Goal: Task Accomplishment & Management: Use online tool/utility

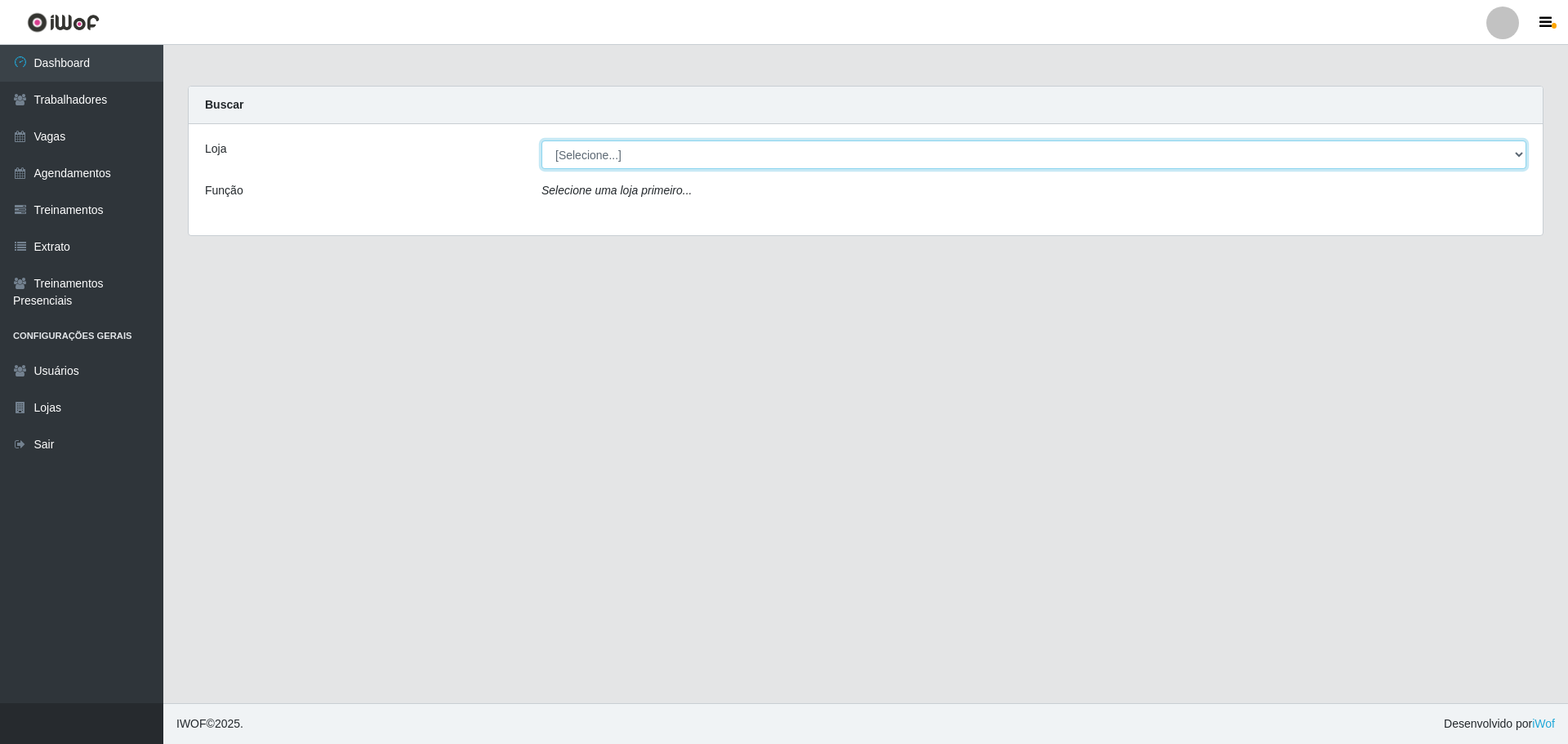
click at [766, 159] on select "[Selecione...] O ROSÁRIO ALIMENTOS" at bounding box center [1033, 154] width 985 height 29
select select "349"
click at [541, 140] on select "[Selecione...] O ROSÁRIO ALIMENTOS" at bounding box center [1033, 154] width 985 height 29
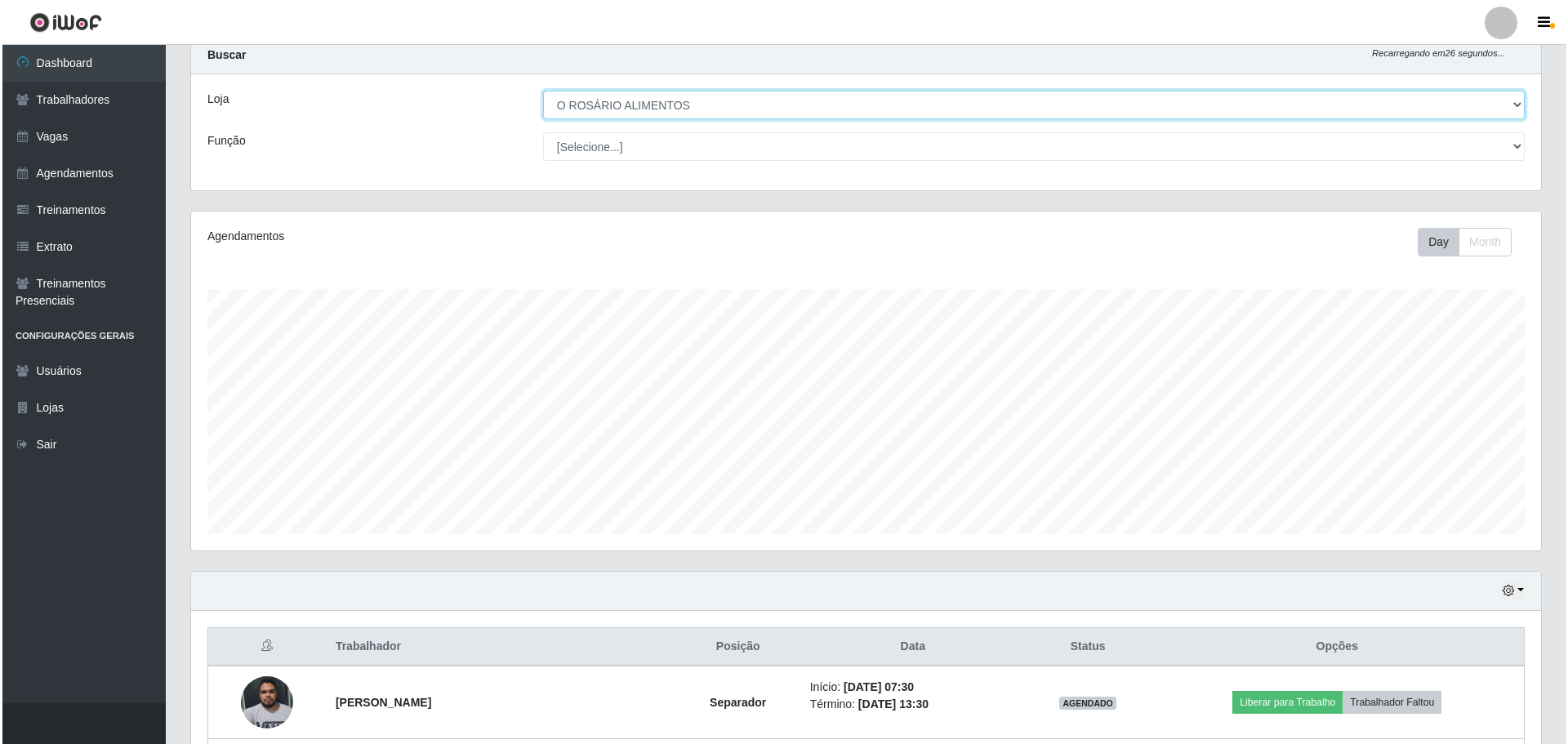
scroll to position [195, 0]
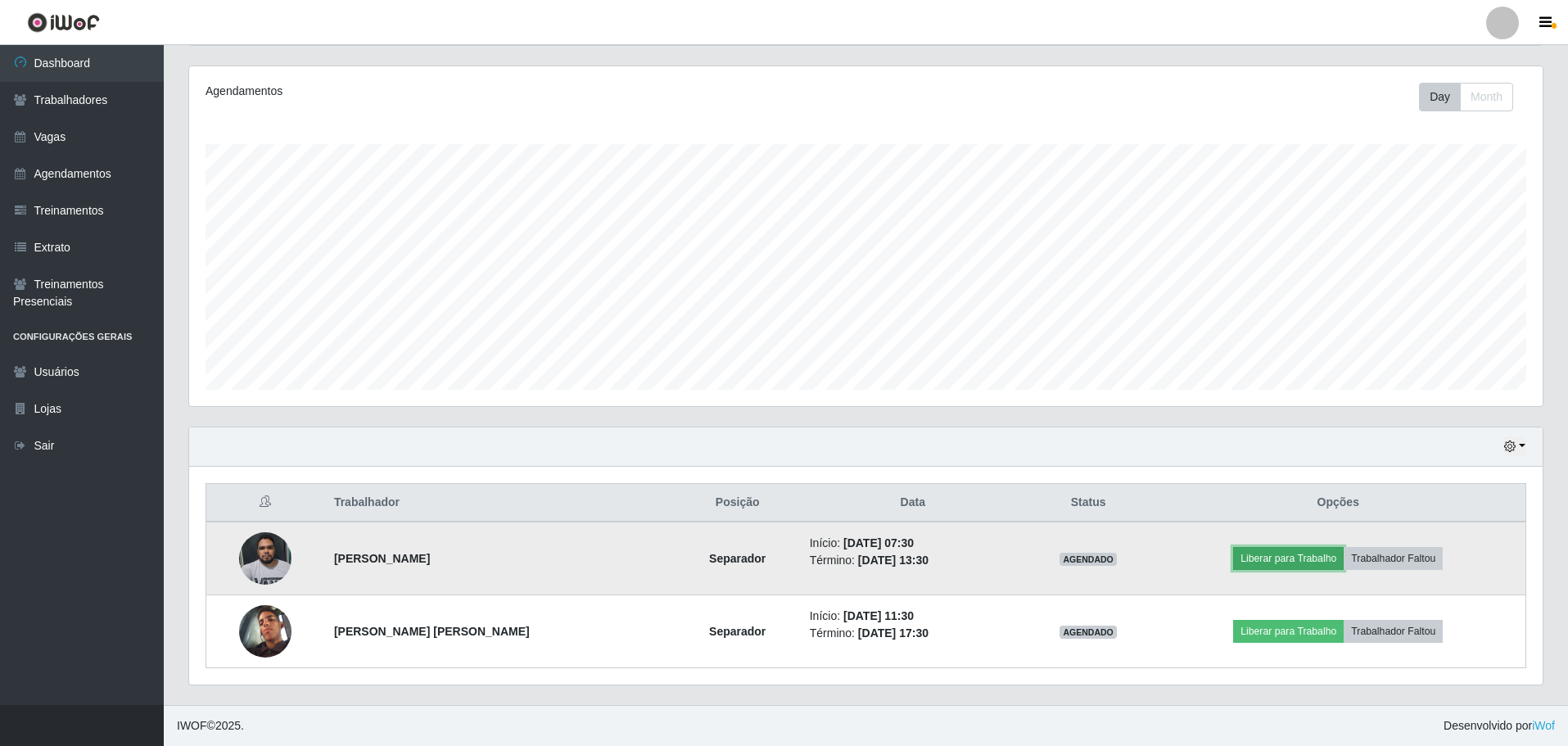
click at [1326, 566] on button "Liberar para Trabalho" at bounding box center [1288, 558] width 110 height 23
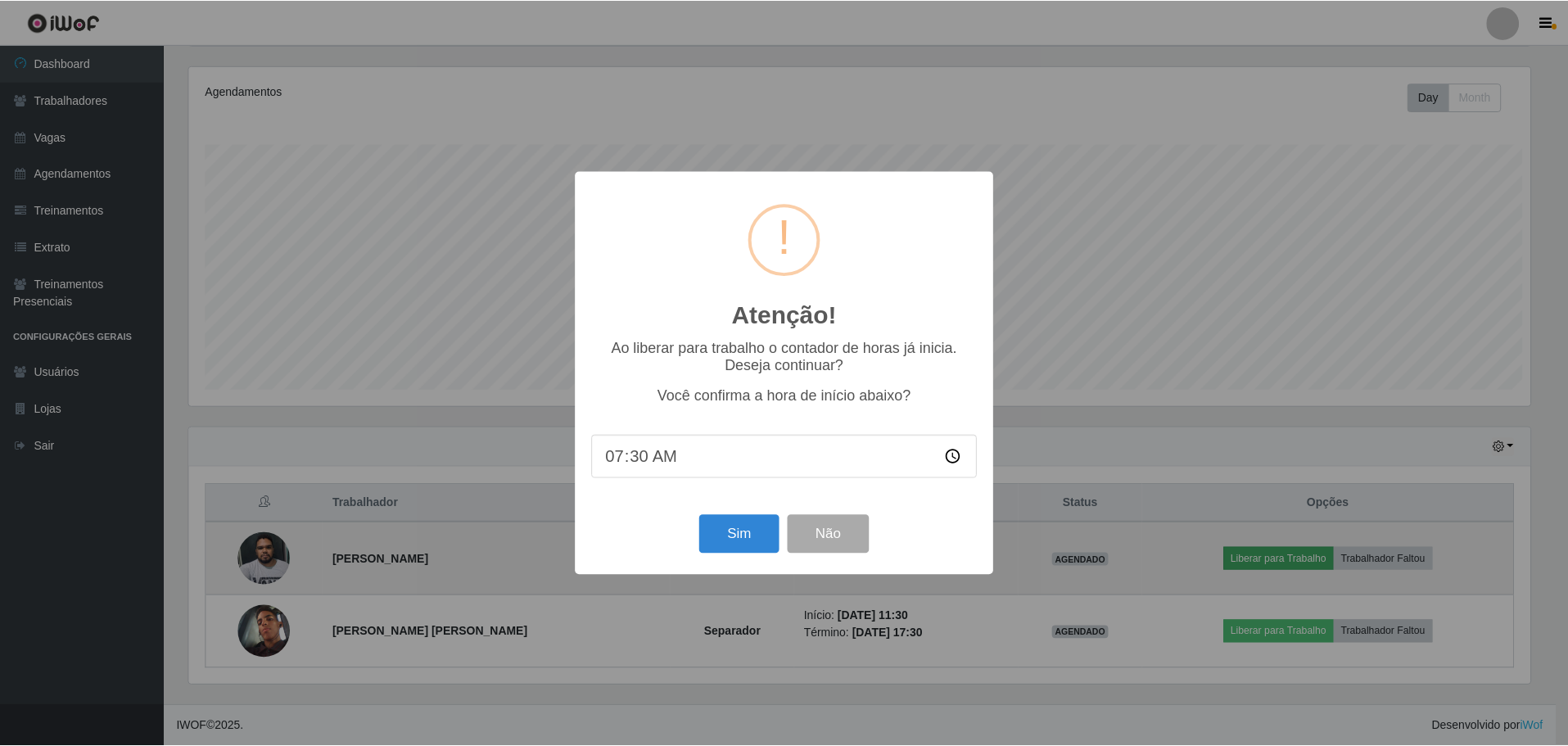
scroll to position [339, 1345]
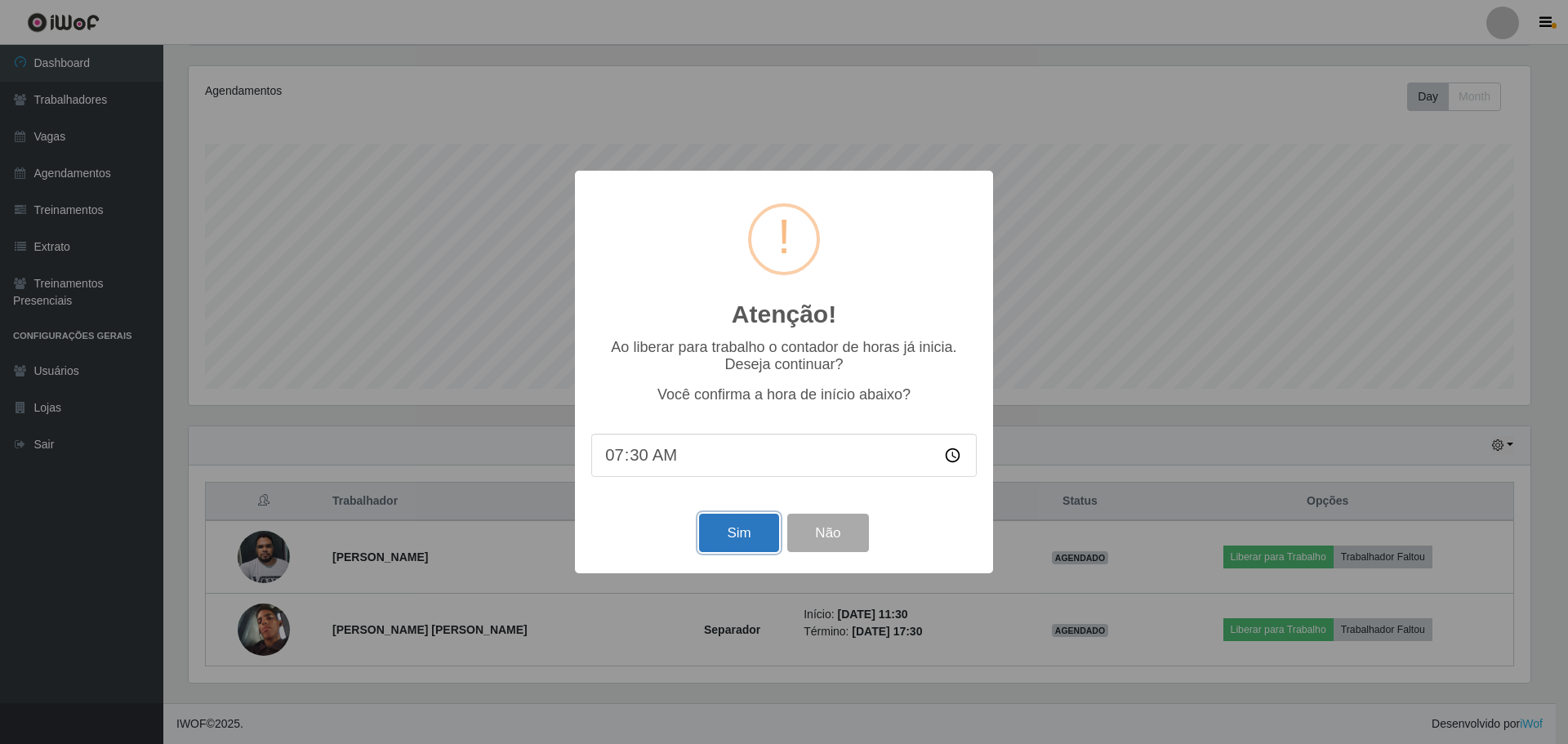
click at [729, 525] on button "Sim" at bounding box center [739, 533] width 79 height 38
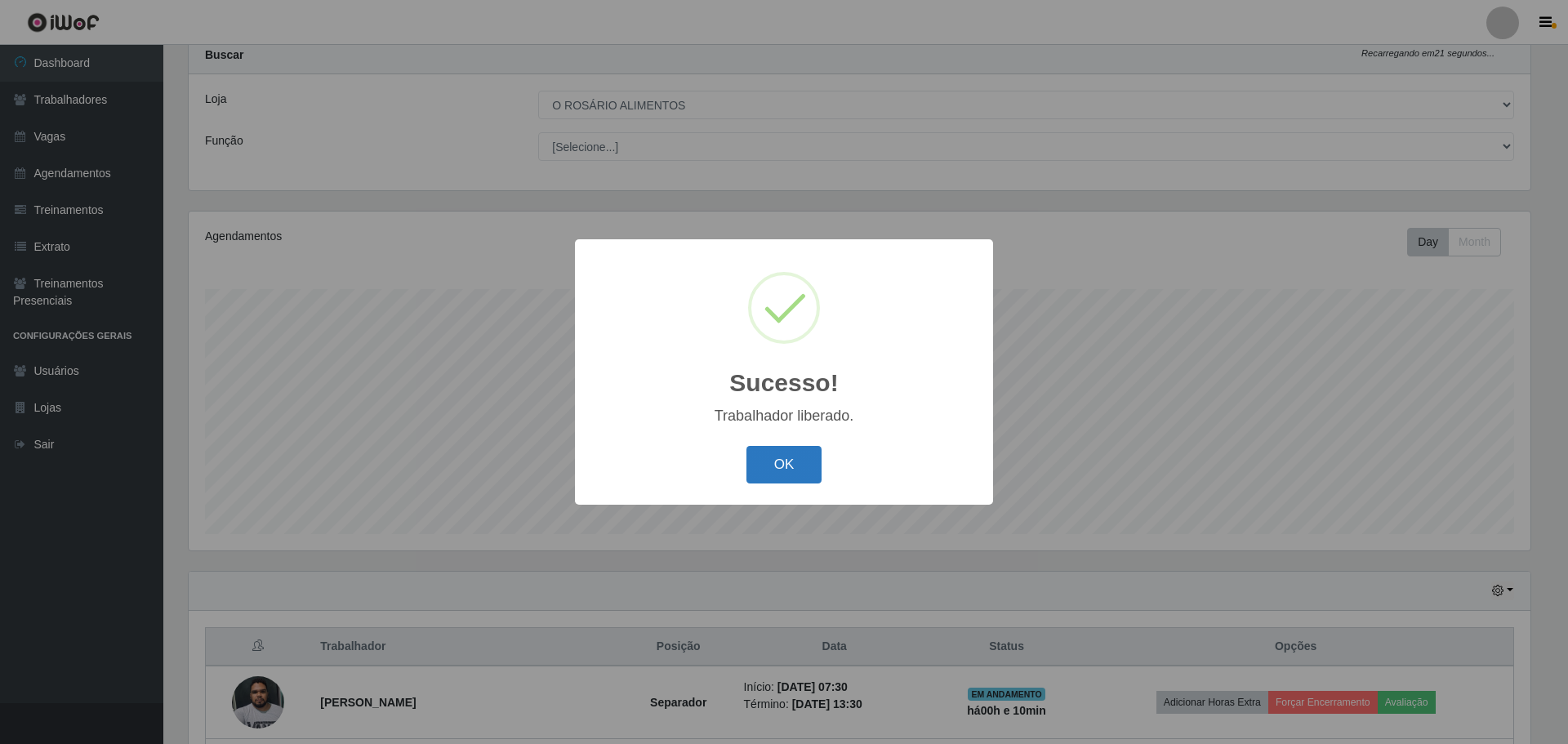
click at [786, 477] on button "OK" at bounding box center [785, 465] width 76 height 38
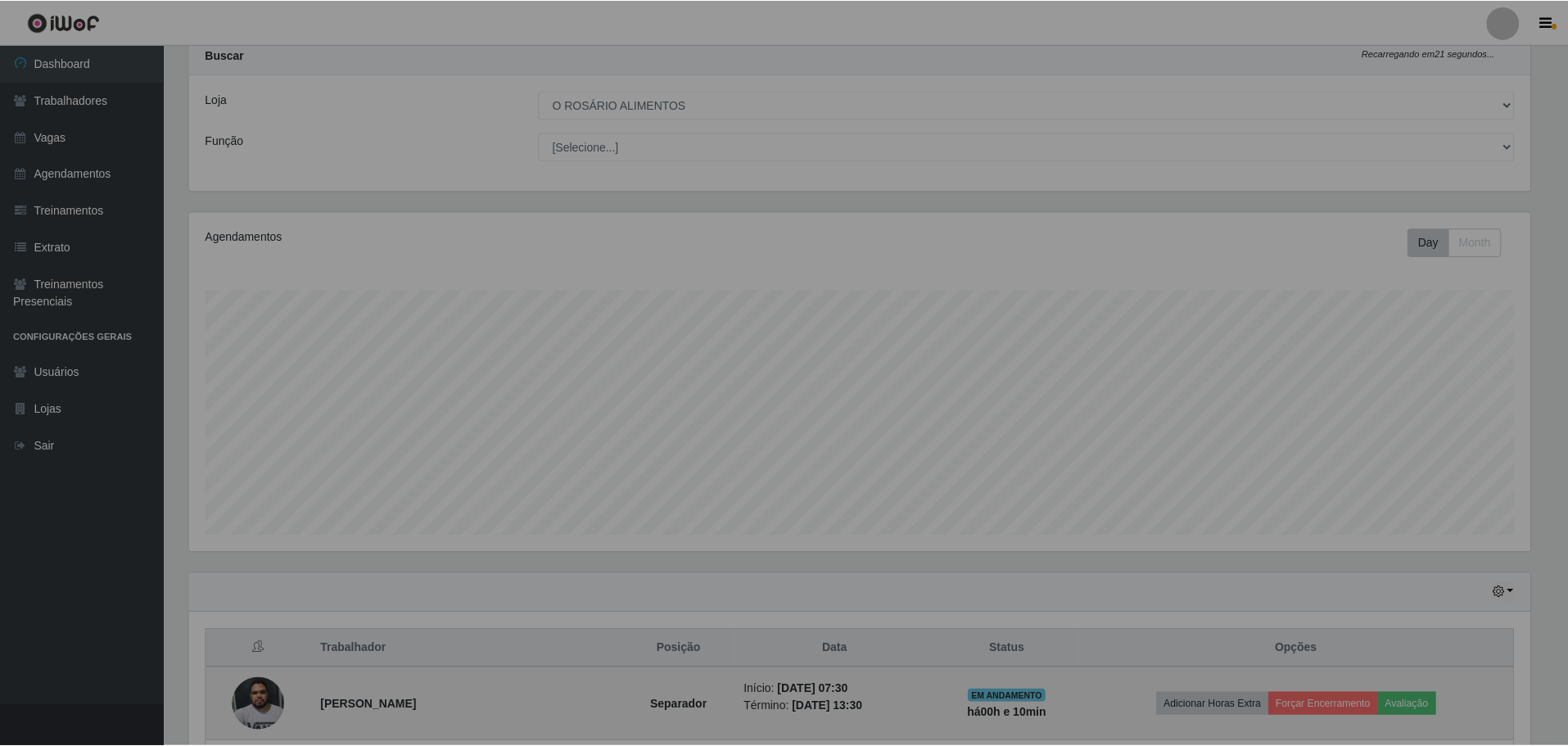
scroll to position [339, 1353]
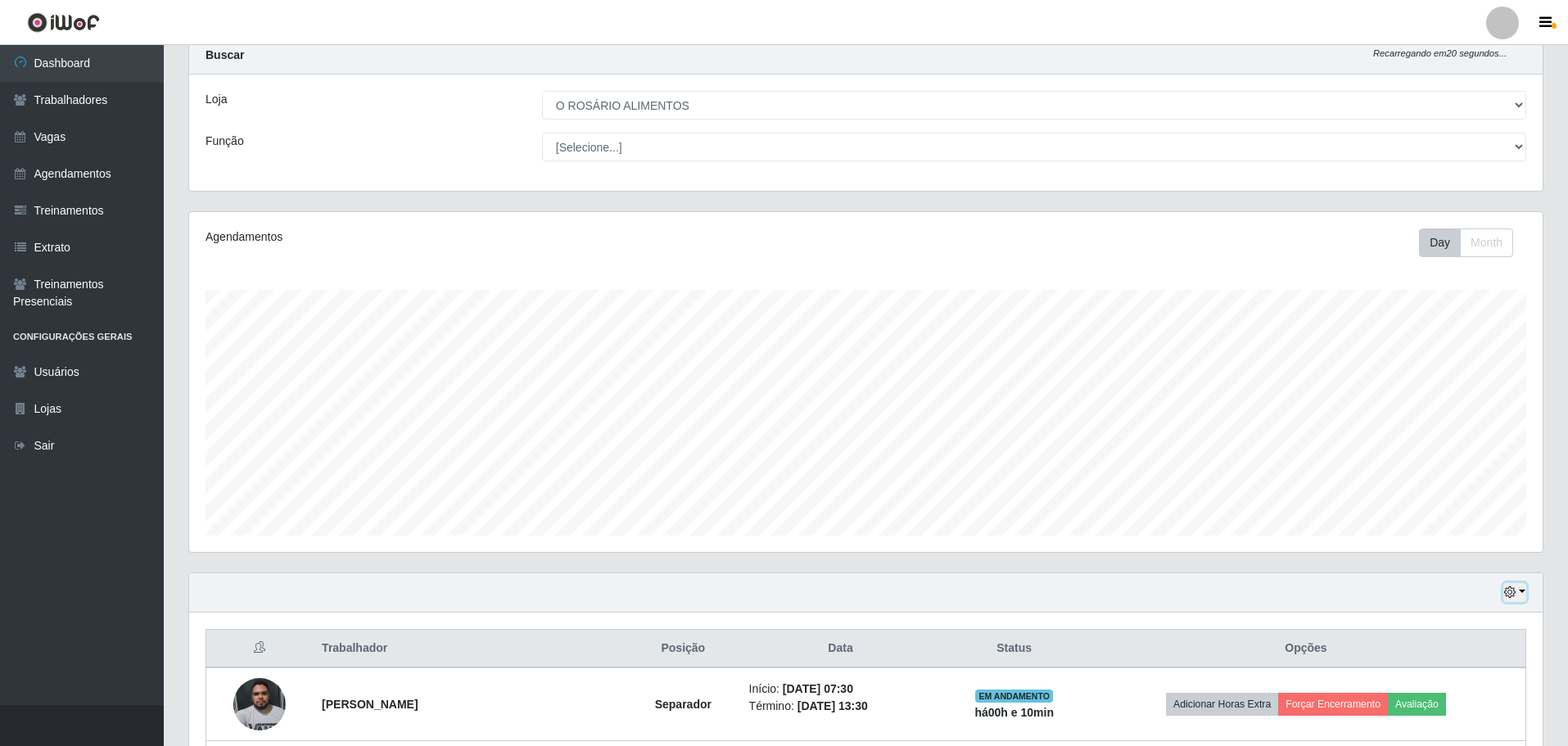
click at [1513, 596] on icon "button" at bounding box center [1510, 592] width 12 height 12
click at [1494, 577] on button "Não encerrados" at bounding box center [1461, 565] width 129 height 34
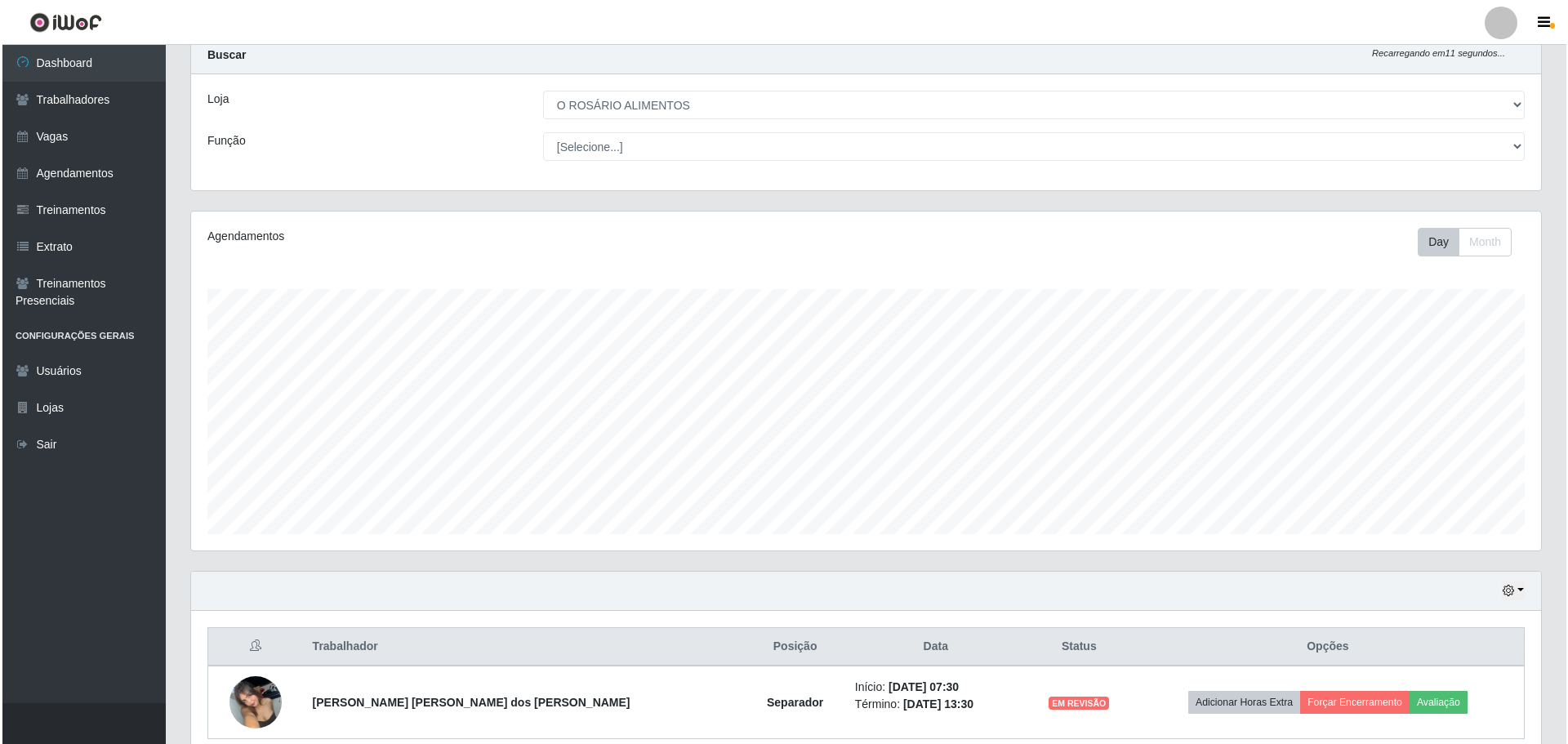
scroll to position [122, 0]
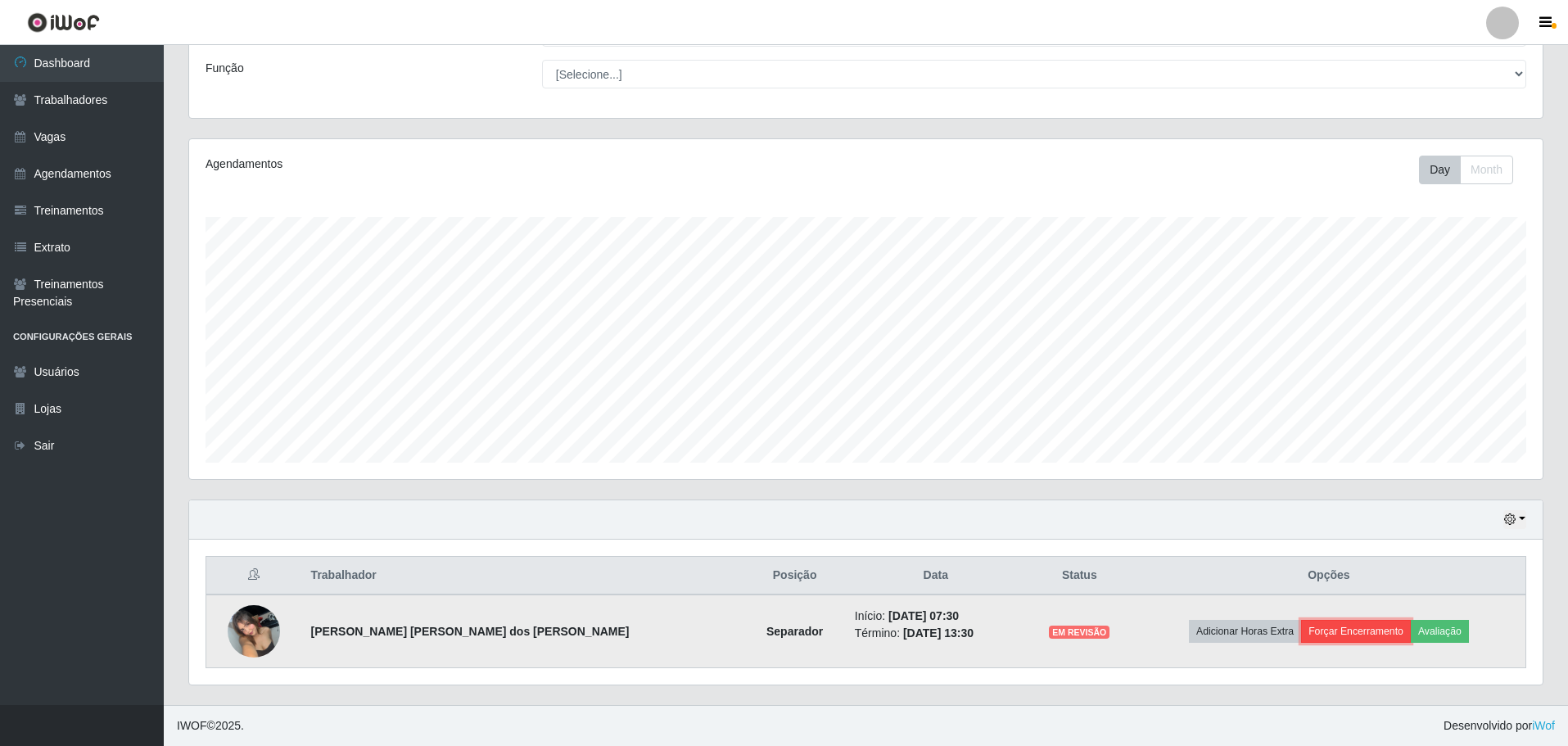
click at [1349, 628] on button "Forçar Encerramento" at bounding box center [1356, 631] width 109 height 23
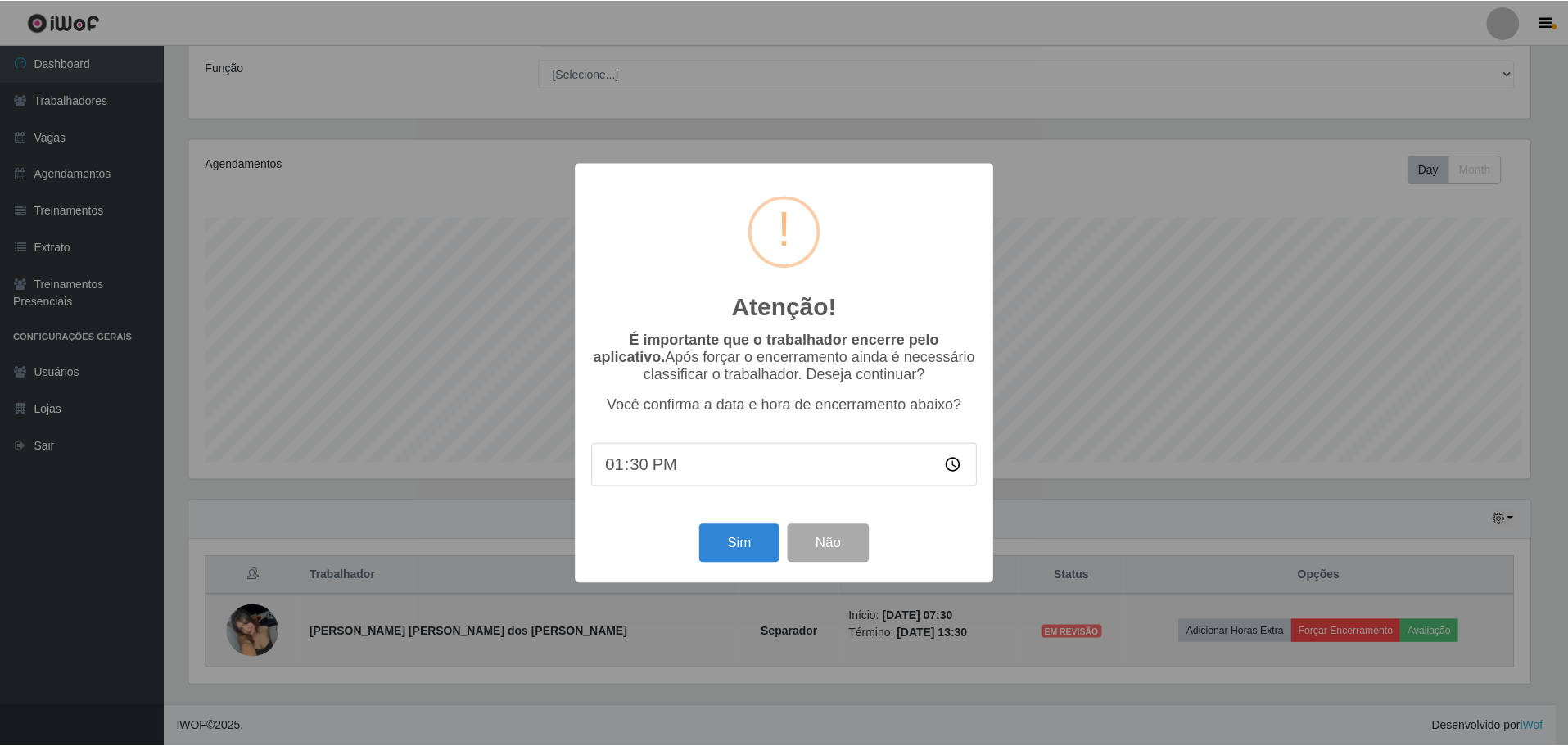
scroll to position [339, 1345]
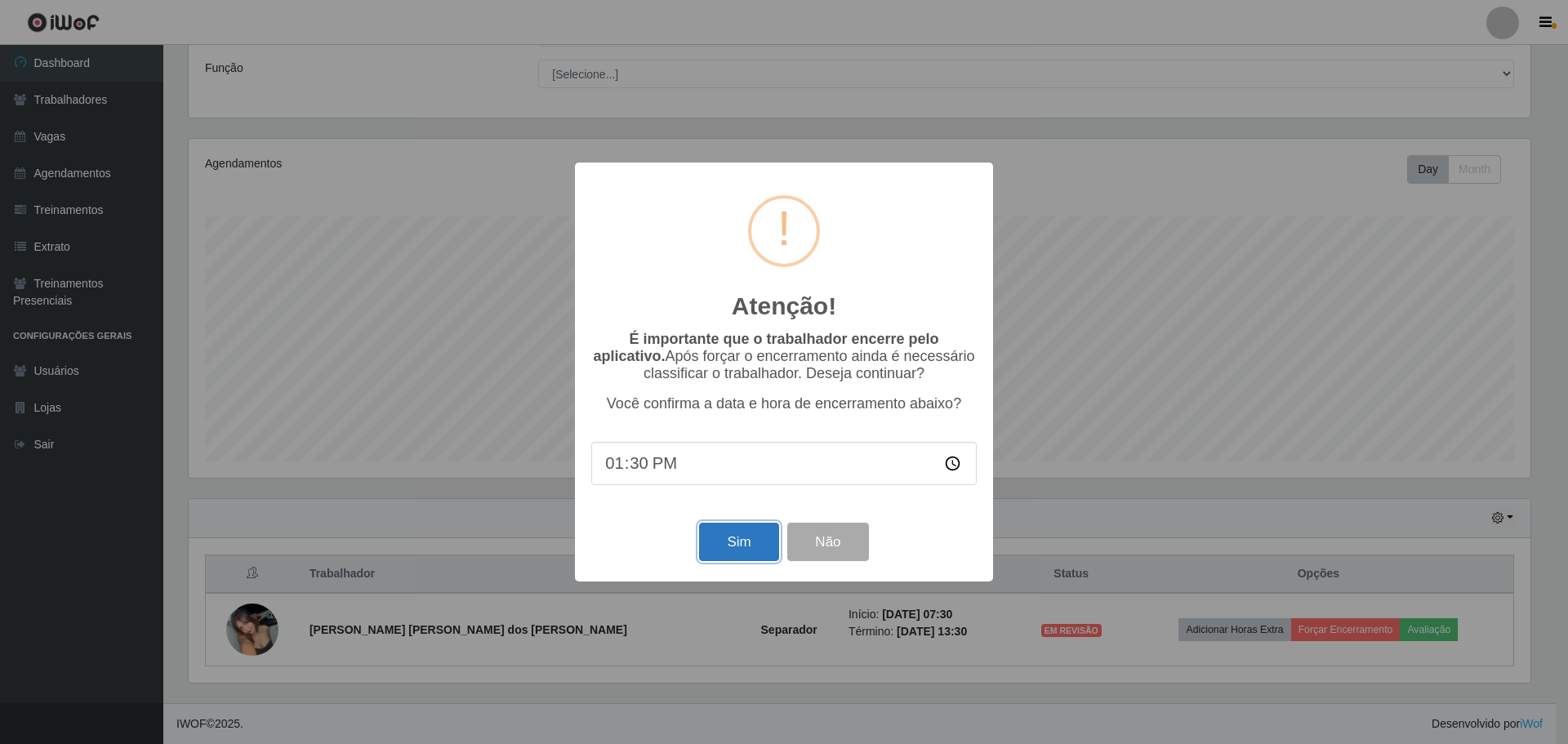
click at [734, 553] on button "Sim" at bounding box center [739, 542] width 79 height 38
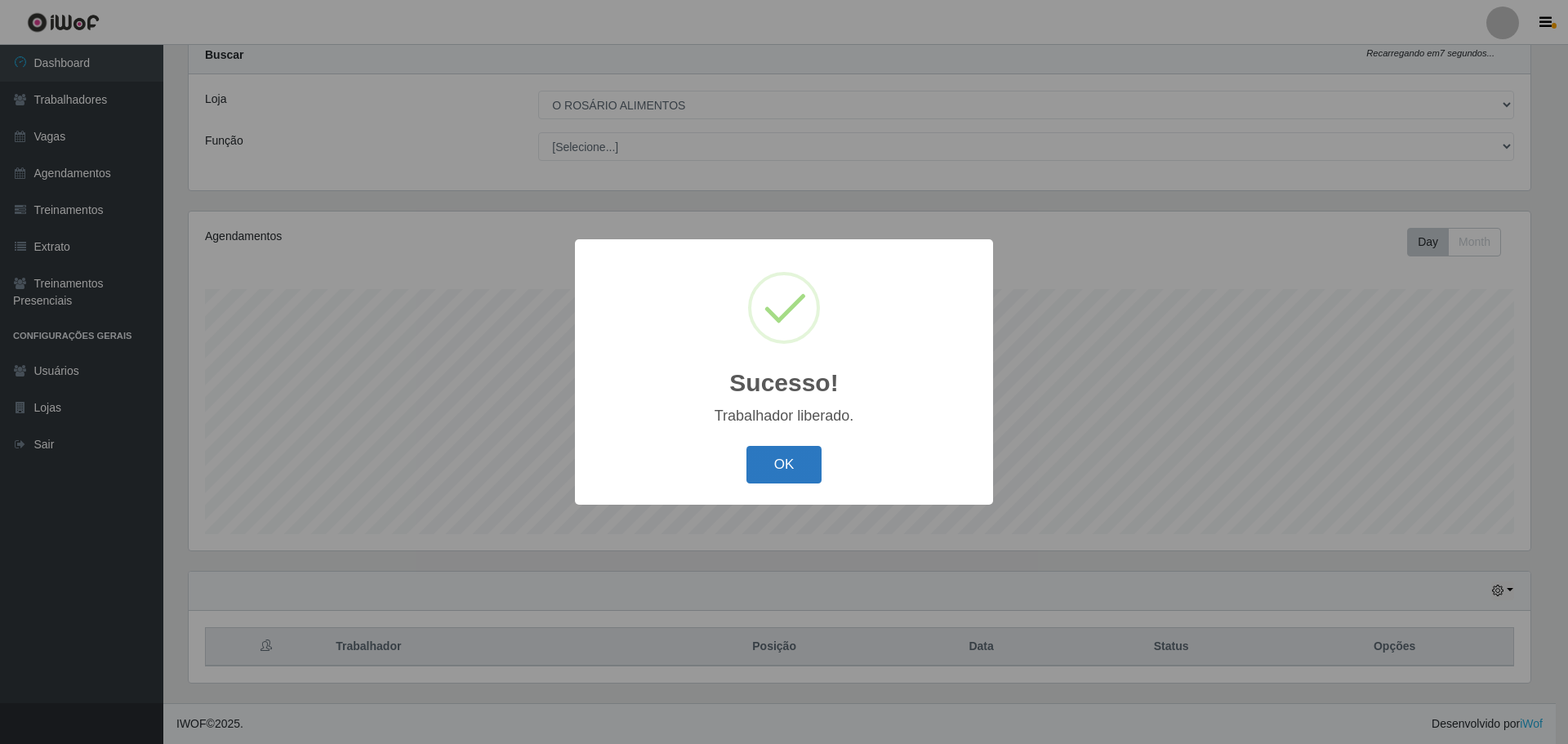
click at [782, 471] on button "OK" at bounding box center [785, 465] width 76 height 38
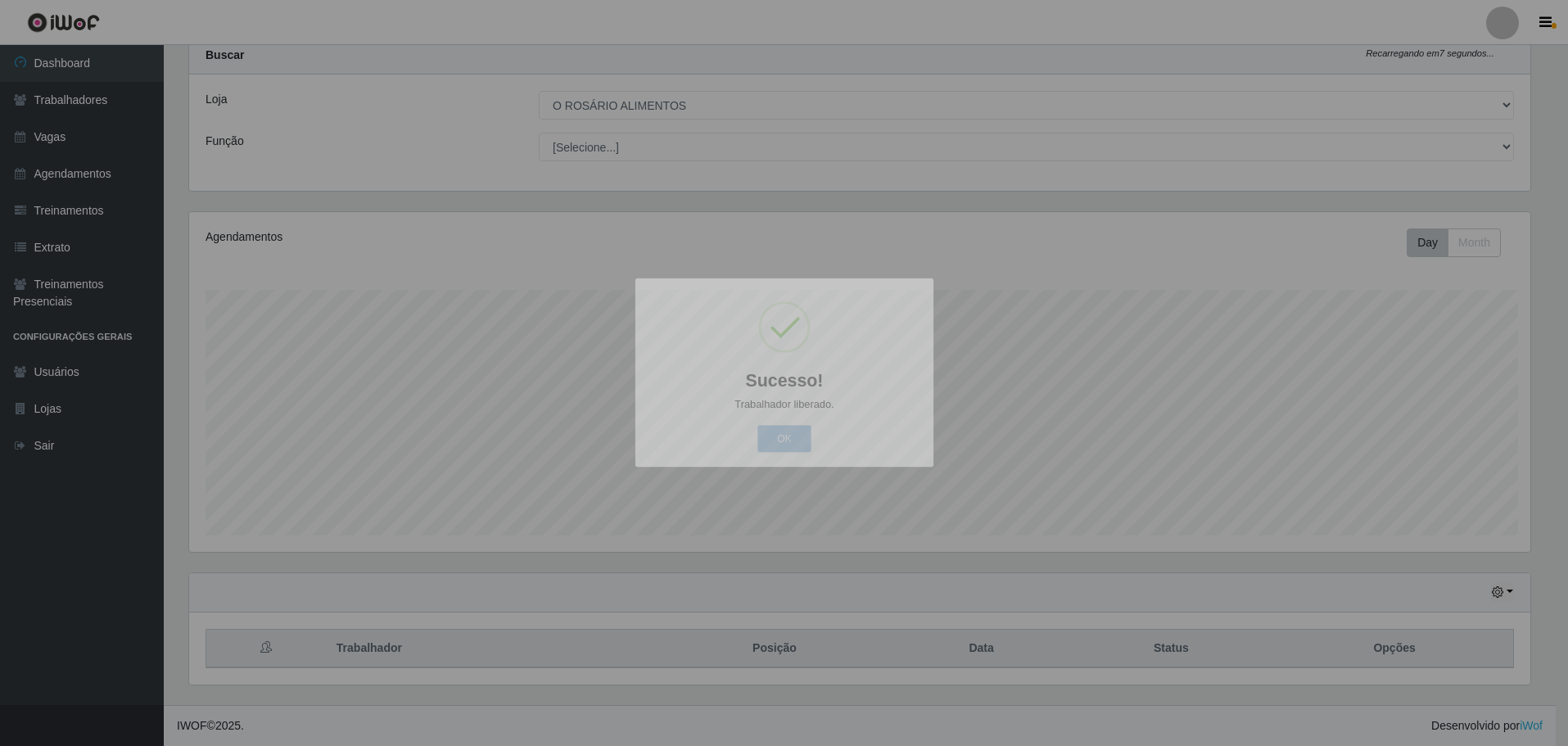
scroll to position [339, 1353]
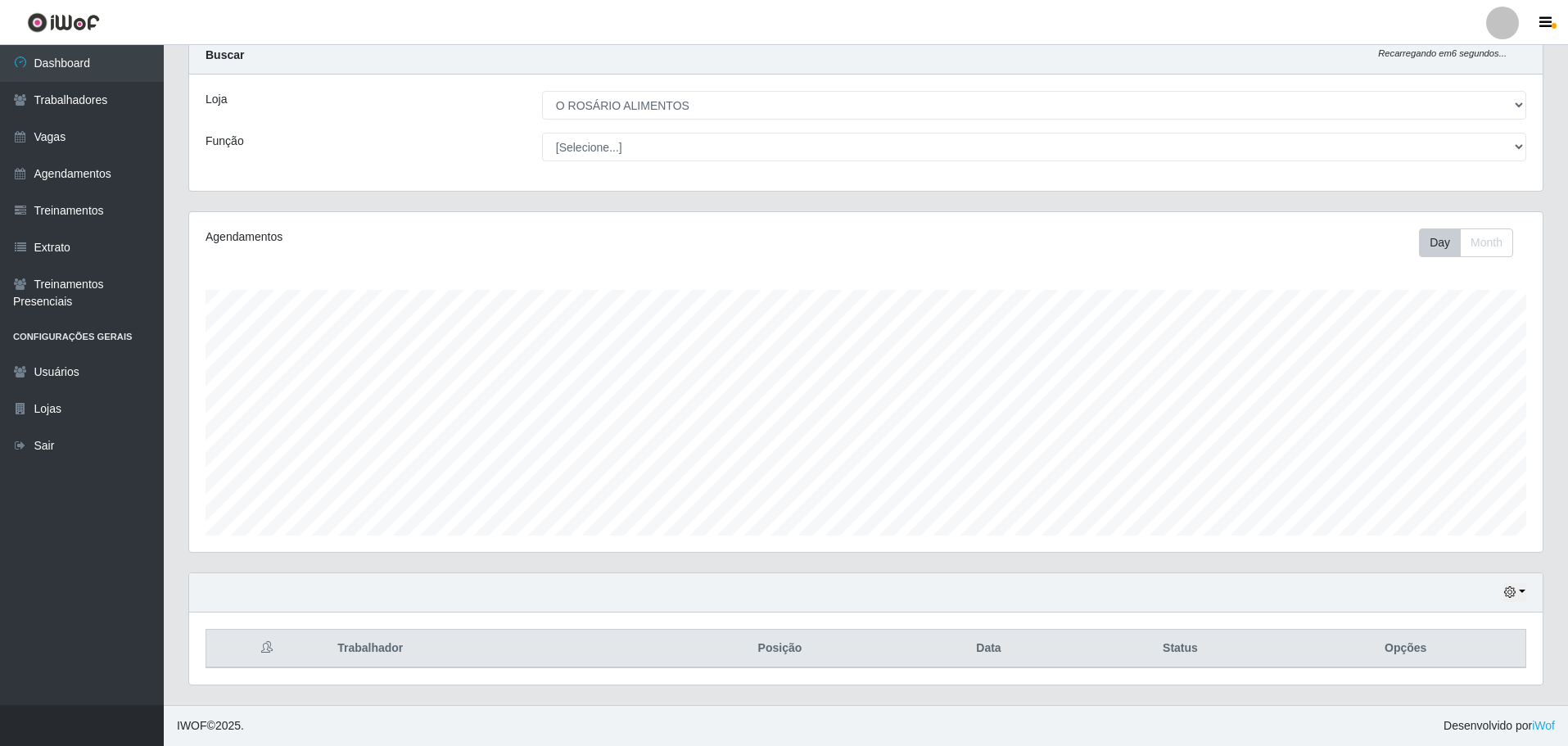
click at [1515, 602] on div "Hoje 1 dia 3 dias 1 Semana Não encerrados" at bounding box center [866, 592] width 1353 height 39
click at [1517, 591] on button "button" at bounding box center [1515, 592] width 23 height 19
click at [1481, 429] on button "Hoje" at bounding box center [1461, 428] width 129 height 35
